Goal: Check status: Check status

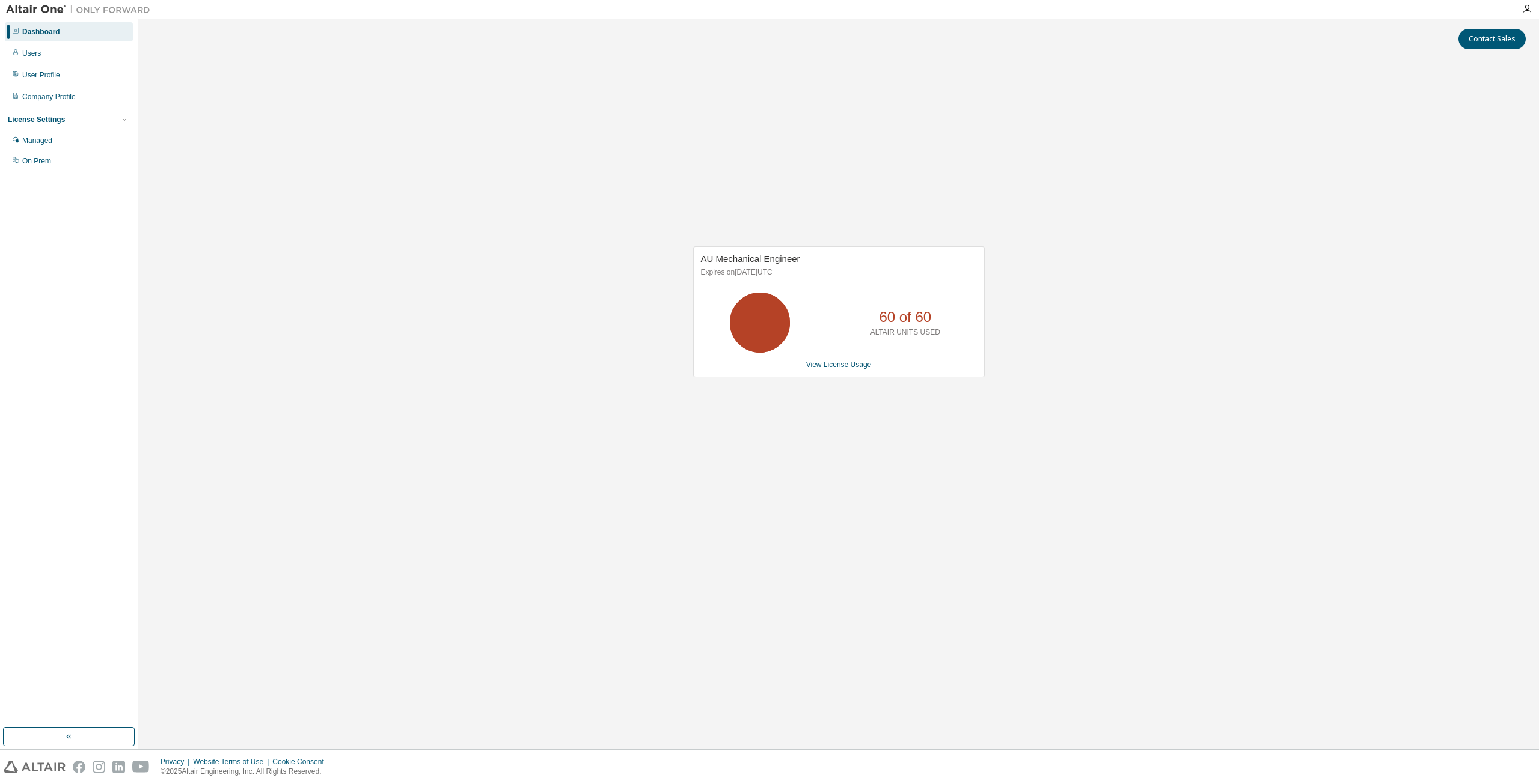
click at [480, 216] on div "AU Mechanical Engineer Expires on [DATE] UTC 60 of 60 ALTAIR UNITS USED View Li…" at bounding box center [838, 317] width 1388 height 510
click at [840, 365] on link "View License Usage" at bounding box center [839, 364] width 66 height 8
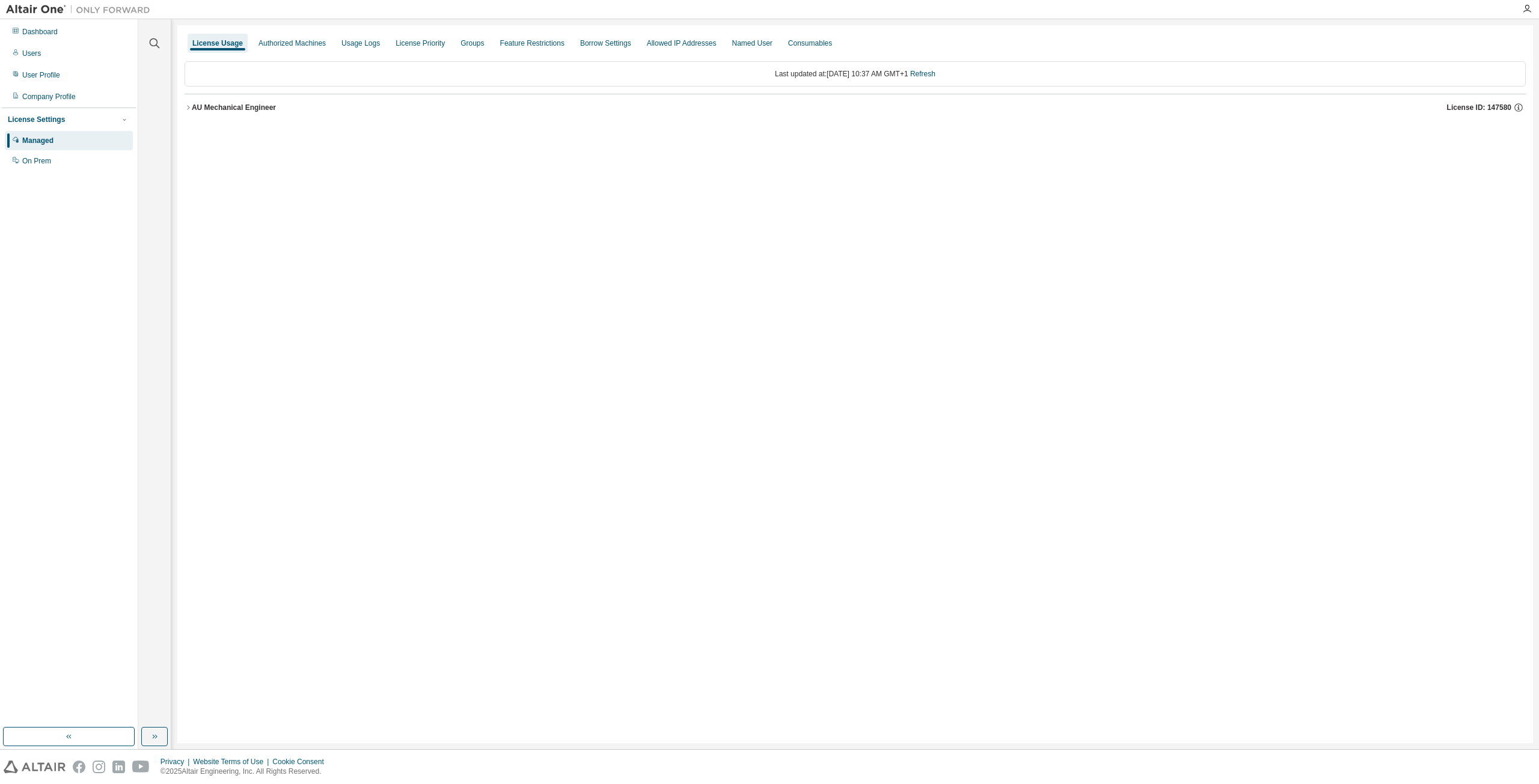
click at [203, 113] on button "AU Mechanical Engineer License ID: 147580" at bounding box center [854, 107] width 1341 height 27
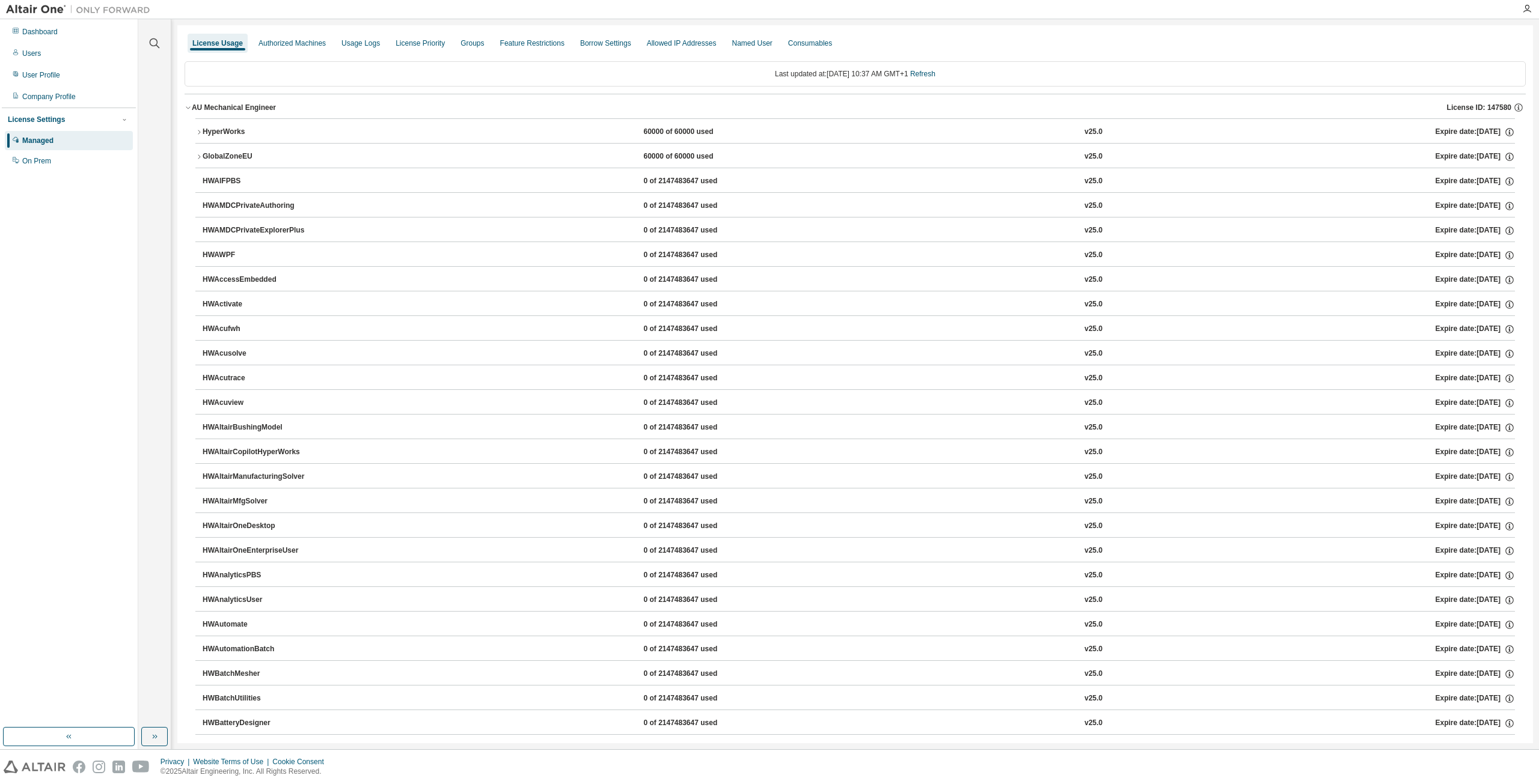
click at [207, 130] on div "HyperWorks" at bounding box center [257, 132] width 109 height 11
